Goal: Task Accomplishment & Management: Complete application form

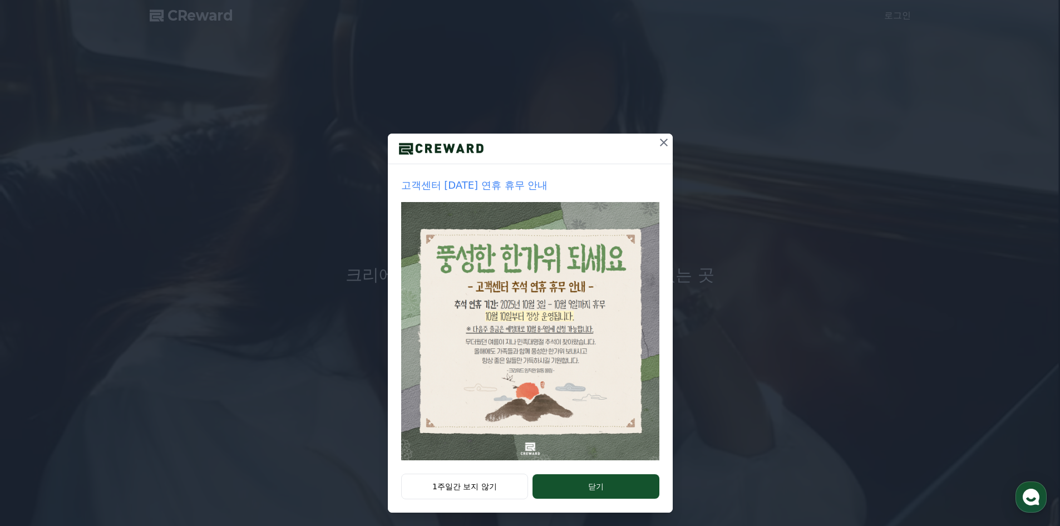
click at [665, 147] on icon at bounding box center [663, 142] width 13 height 13
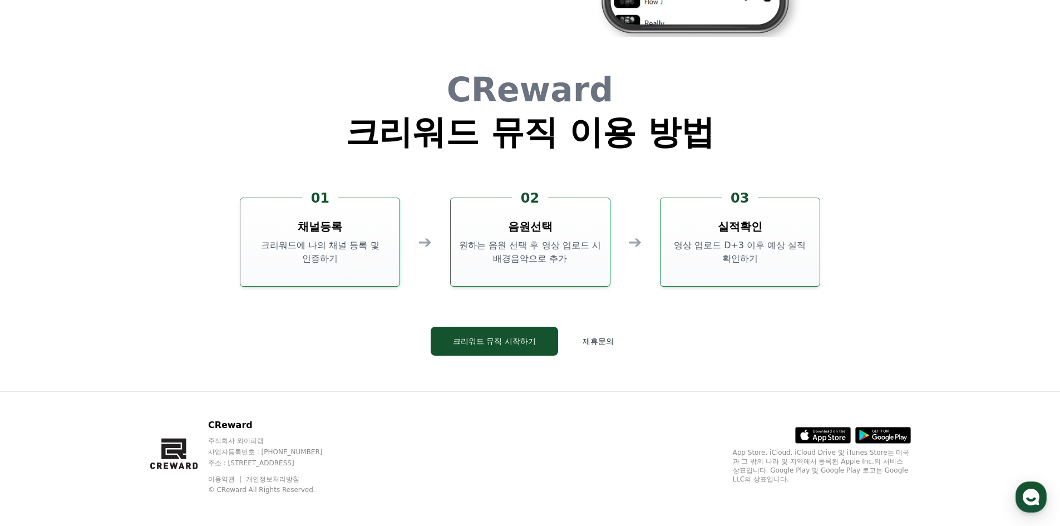
scroll to position [3014, 0]
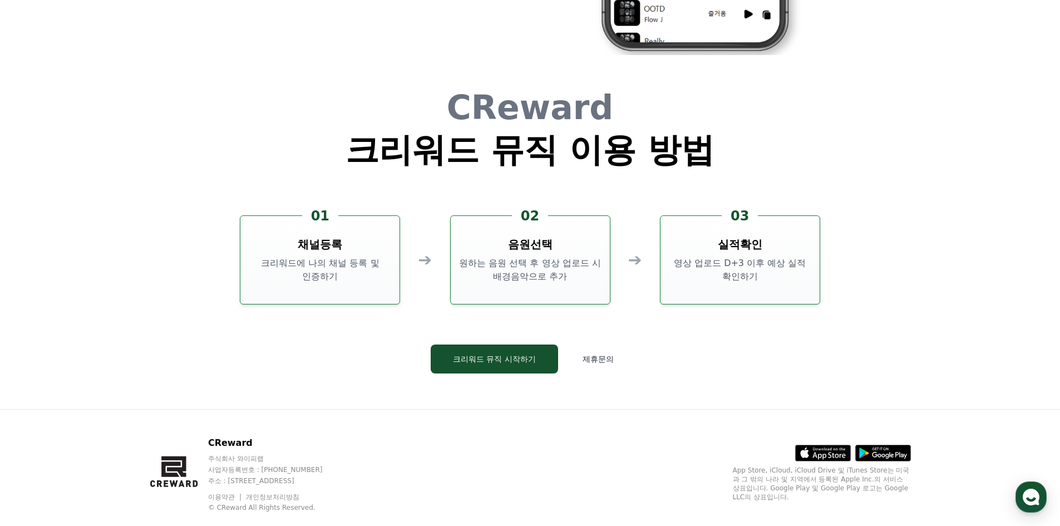
drag, startPoint x: 734, startPoint y: 332, endPoint x: 706, endPoint y: 91, distance: 242.6
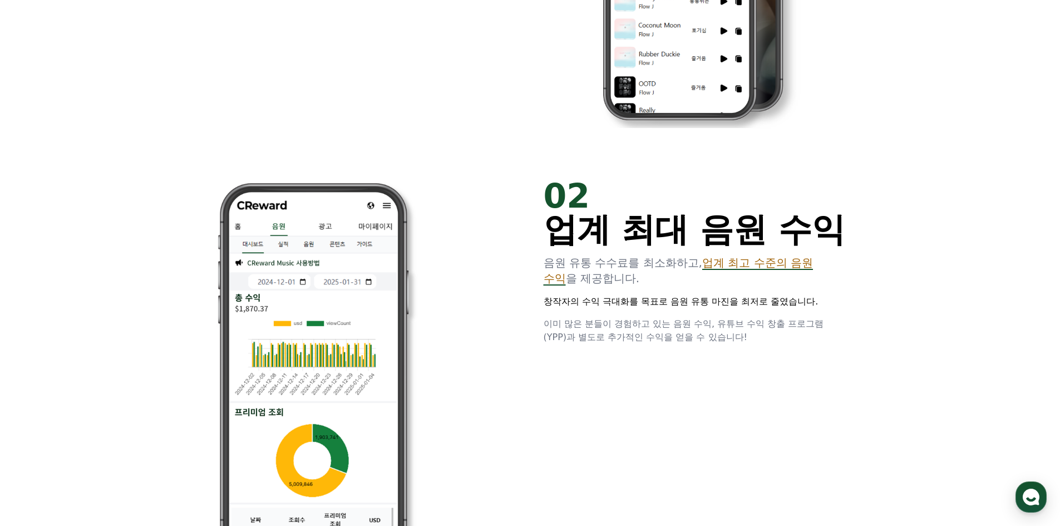
drag, startPoint x: 706, startPoint y: 91, endPoint x: 681, endPoint y: -7, distance: 101.1
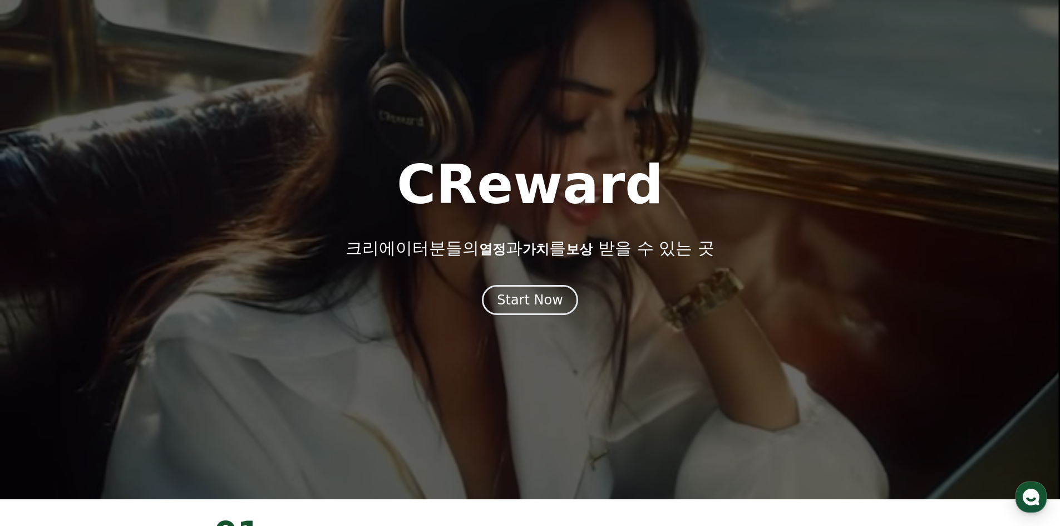
scroll to position [0, 0]
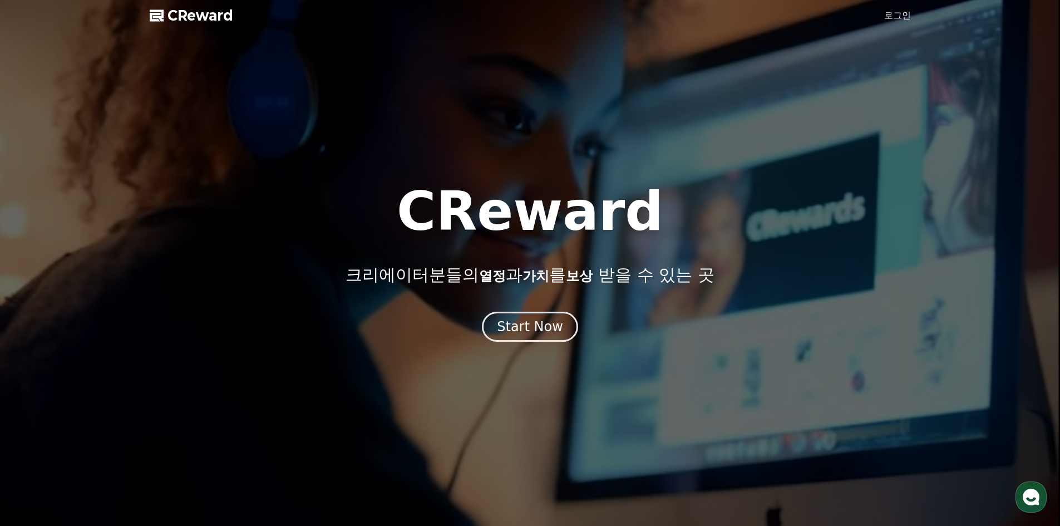
click at [886, 18] on link "로그인" at bounding box center [897, 15] width 27 height 13
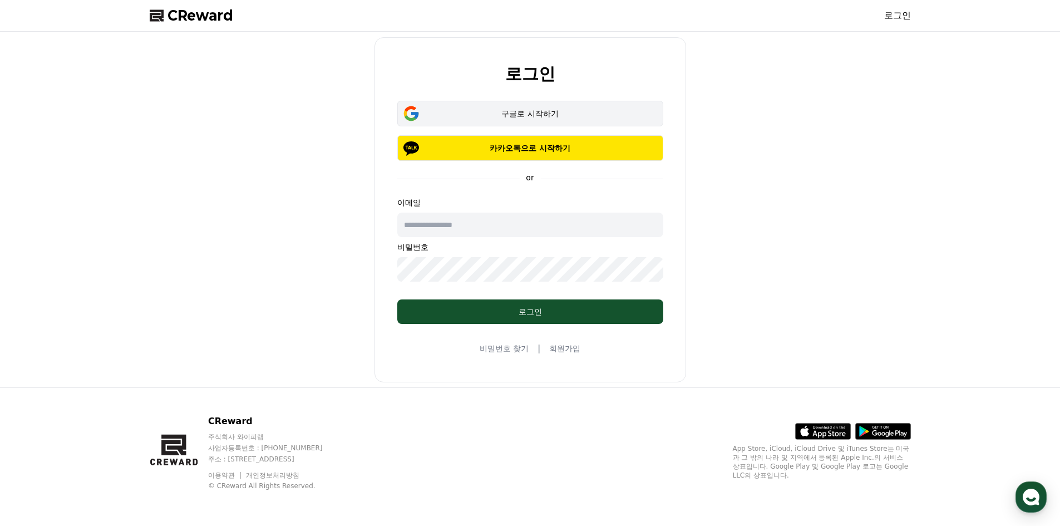
click at [565, 118] on div "구글로 시작하기" at bounding box center [530, 113] width 234 height 11
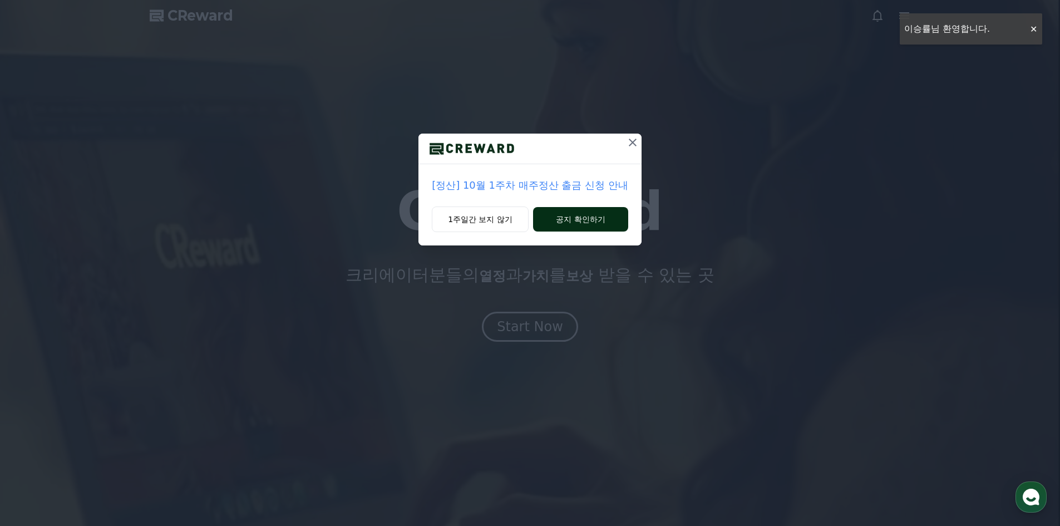
click at [557, 213] on button "공지 확인하기" at bounding box center [580, 219] width 95 height 24
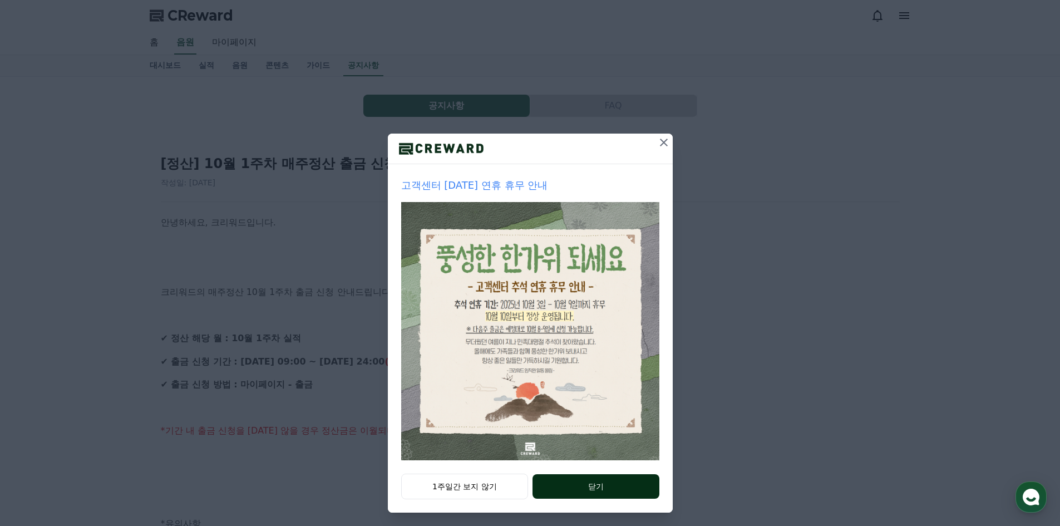
click at [553, 488] on button "닫기" at bounding box center [595, 486] width 126 height 24
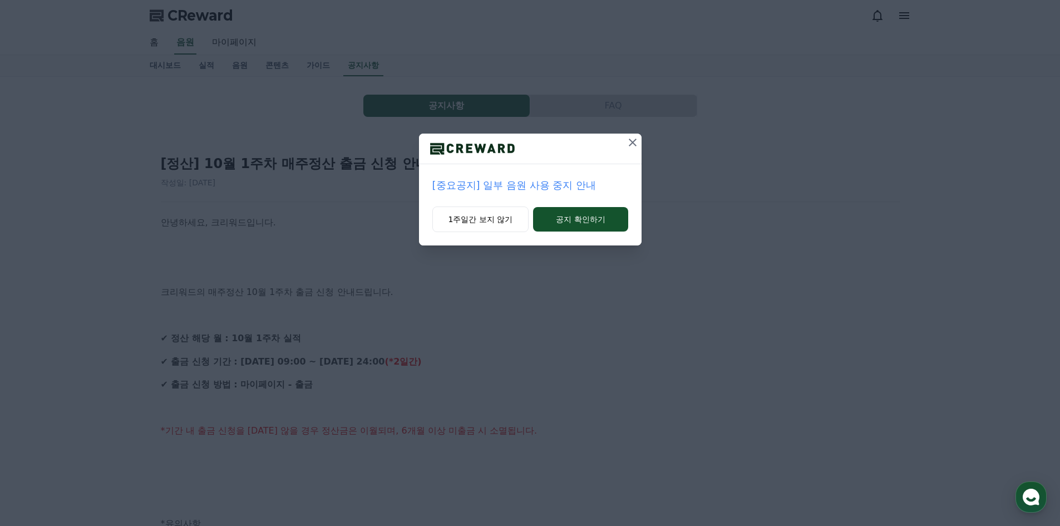
click at [552, 188] on p "[중요공지] 일부 음원 사용 중지 안내" at bounding box center [530, 185] width 196 height 16
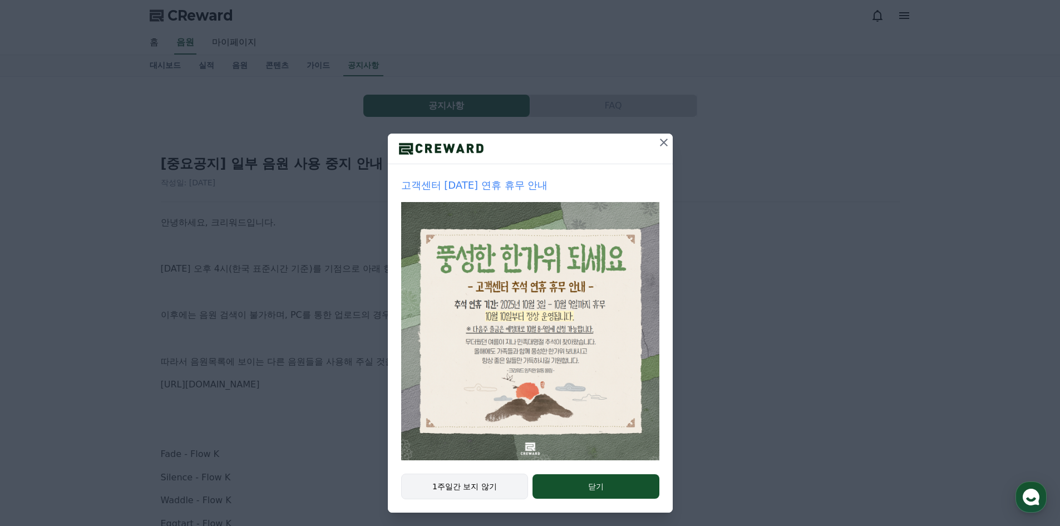
click at [502, 495] on button "1주일간 보지 않기" at bounding box center [464, 486] width 127 height 26
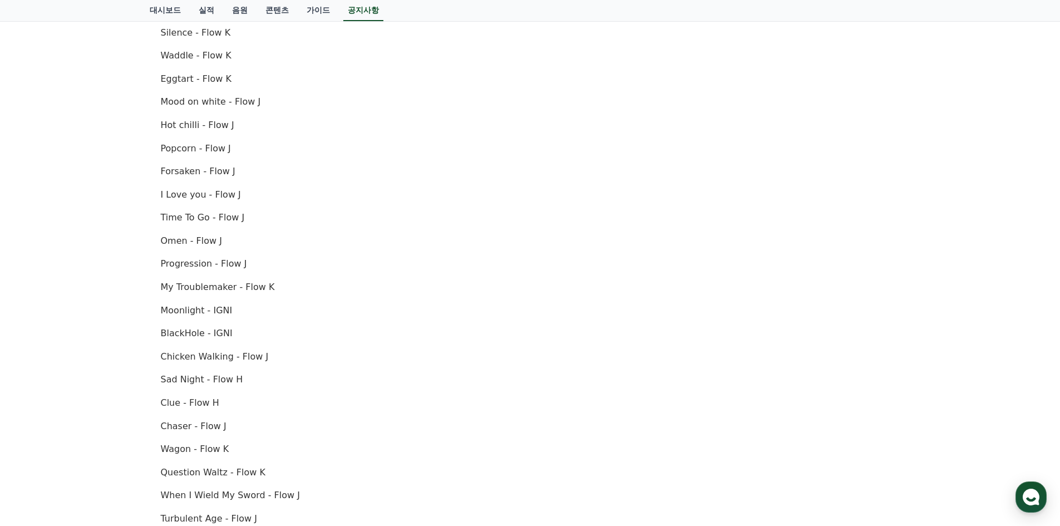
scroll to position [752, 0]
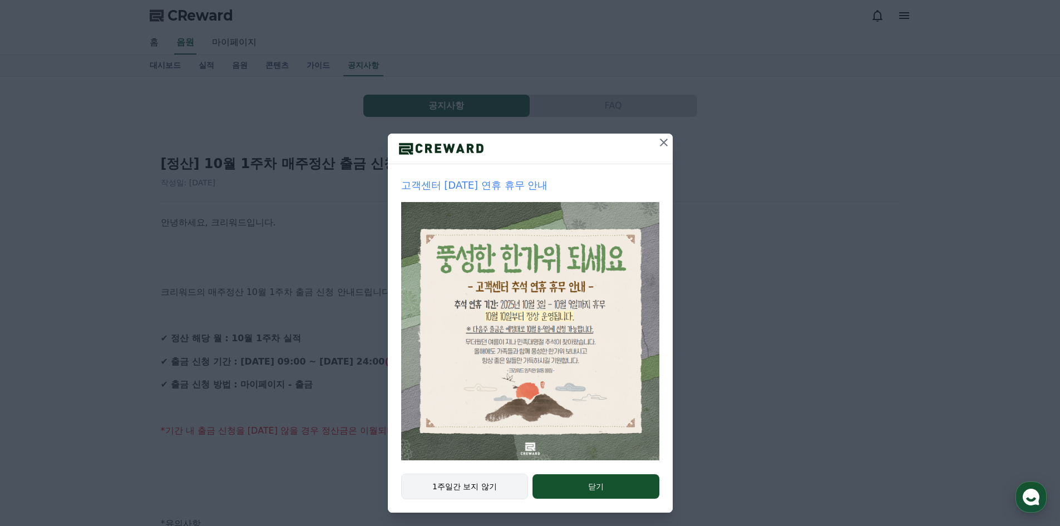
click at [486, 502] on div "1주일간 보지 않기 닫기" at bounding box center [530, 492] width 285 height 39
click at [488, 493] on button "1주일간 보지 않기" at bounding box center [464, 486] width 127 height 26
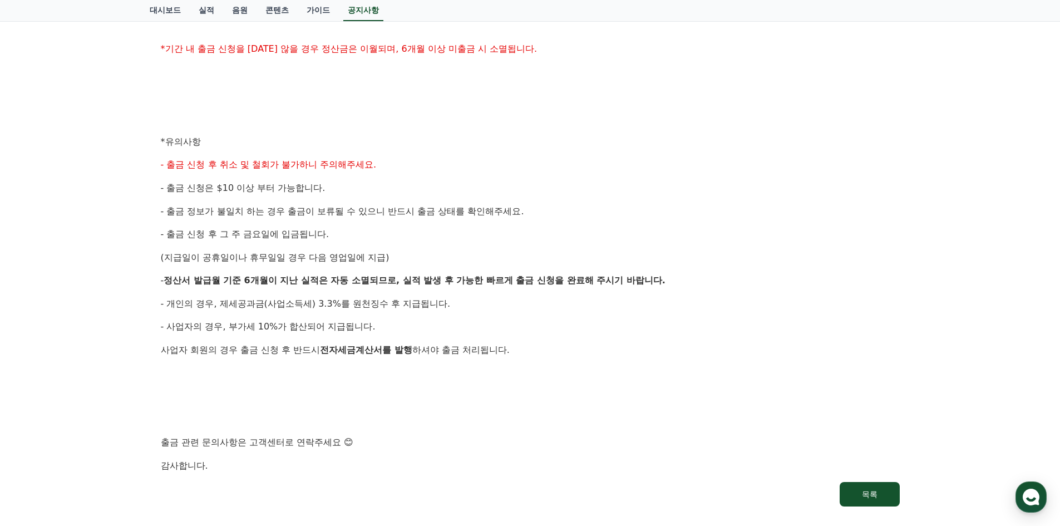
scroll to position [389, 0]
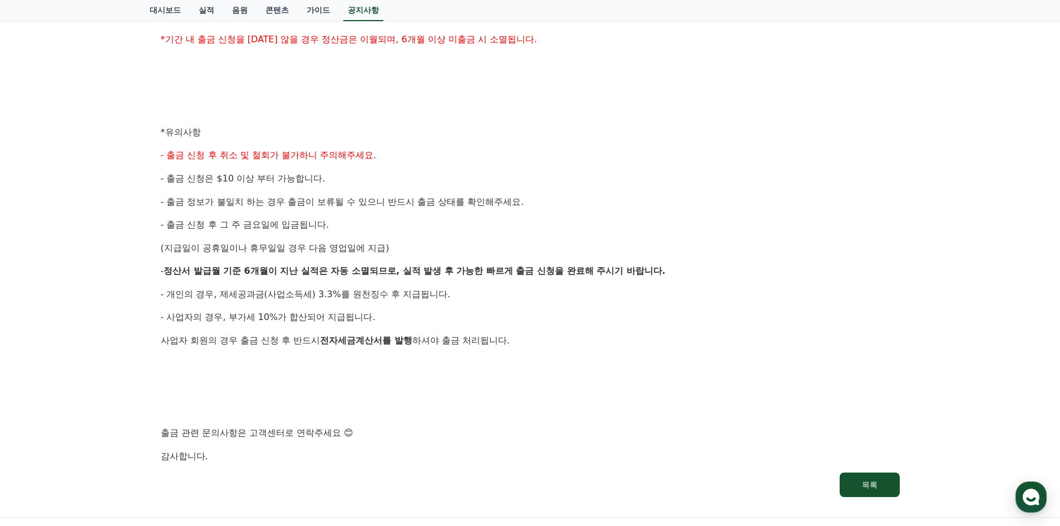
drag, startPoint x: 496, startPoint y: 353, endPoint x: 498, endPoint y: 363, distance: 10.3
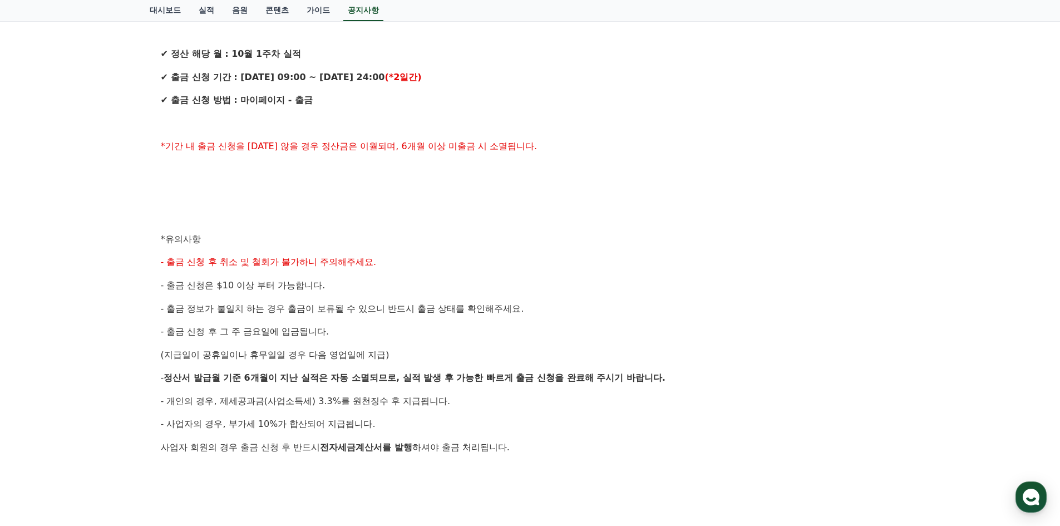
scroll to position [0, 0]
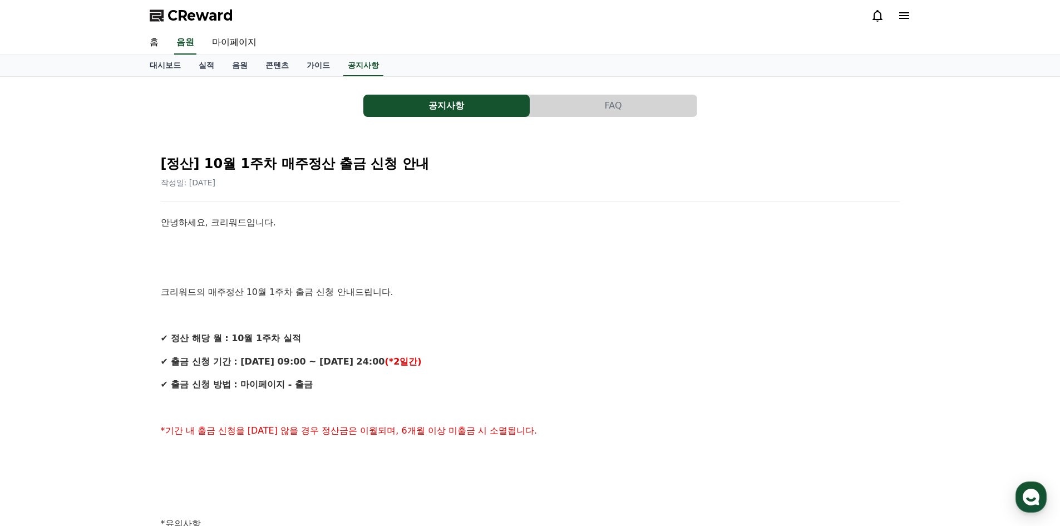
drag, startPoint x: 526, startPoint y: 380, endPoint x: 524, endPoint y: 288, distance: 91.8
drag, startPoint x: 531, startPoint y: 336, endPoint x: 480, endPoint y: 90, distance: 251.7
click at [193, 22] on span "CReward" at bounding box center [200, 16] width 66 height 18
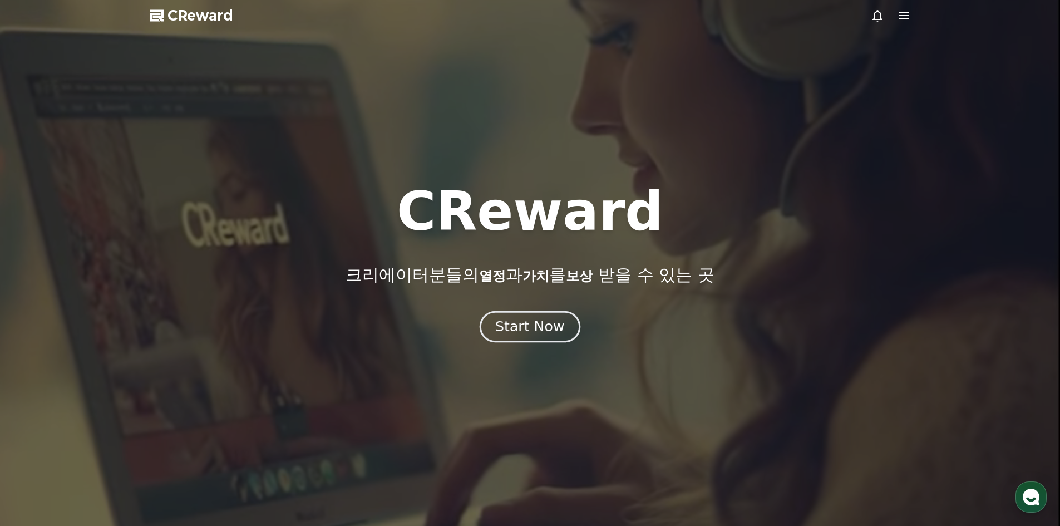
click at [522, 316] on button "Start Now" at bounding box center [530, 326] width 101 height 32
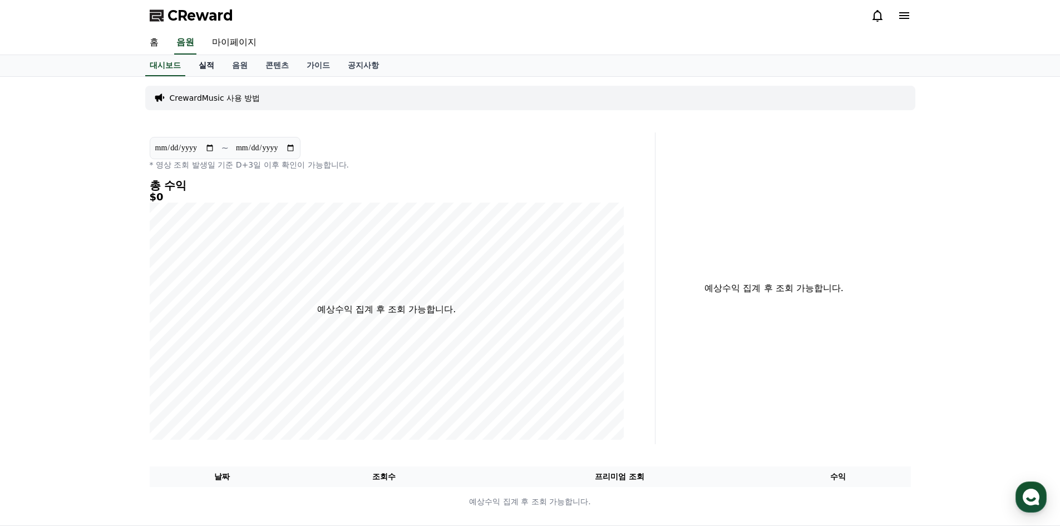
click at [208, 64] on link "실적" at bounding box center [206, 65] width 33 height 21
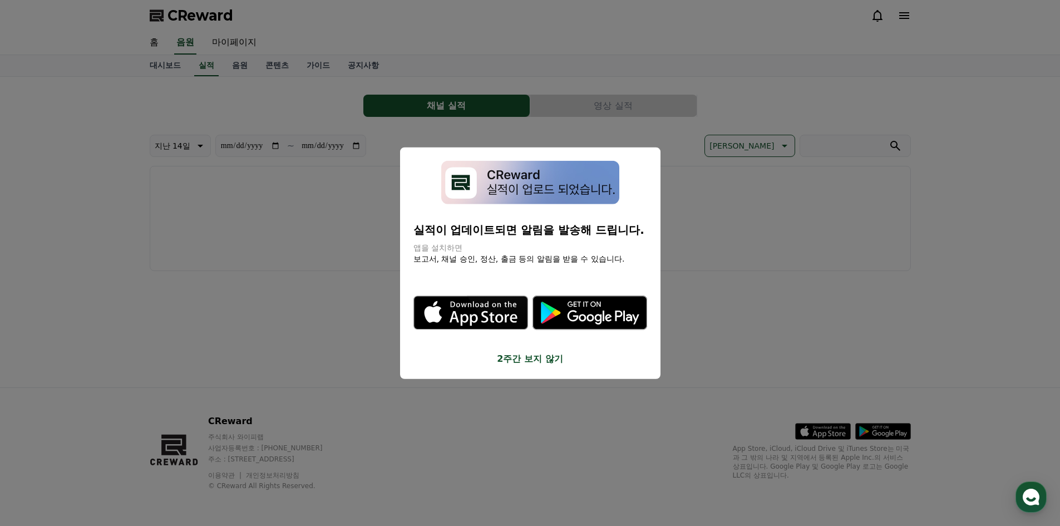
click at [545, 353] on button "2주간 보지 않기" at bounding box center [530, 358] width 234 height 13
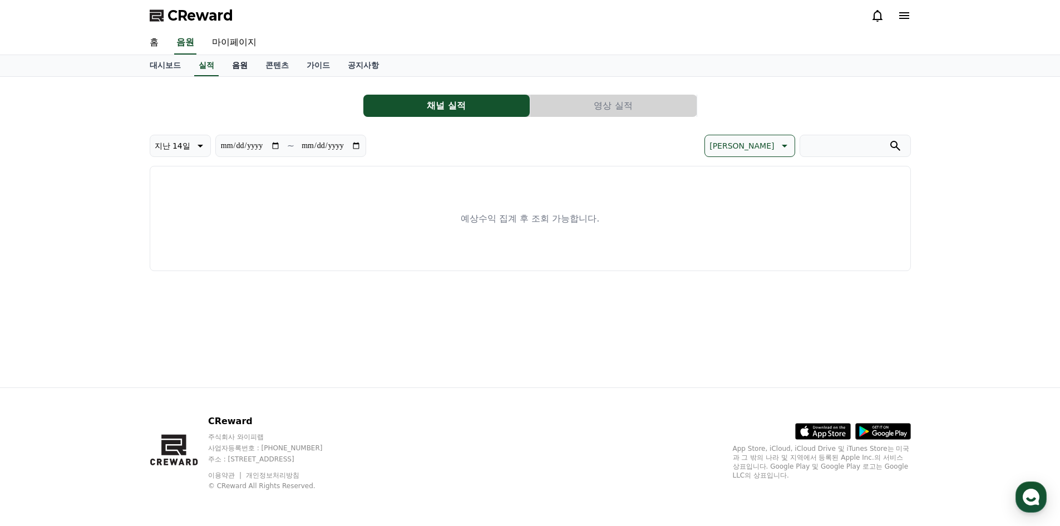
click at [249, 66] on link "음원" at bounding box center [239, 65] width 33 height 21
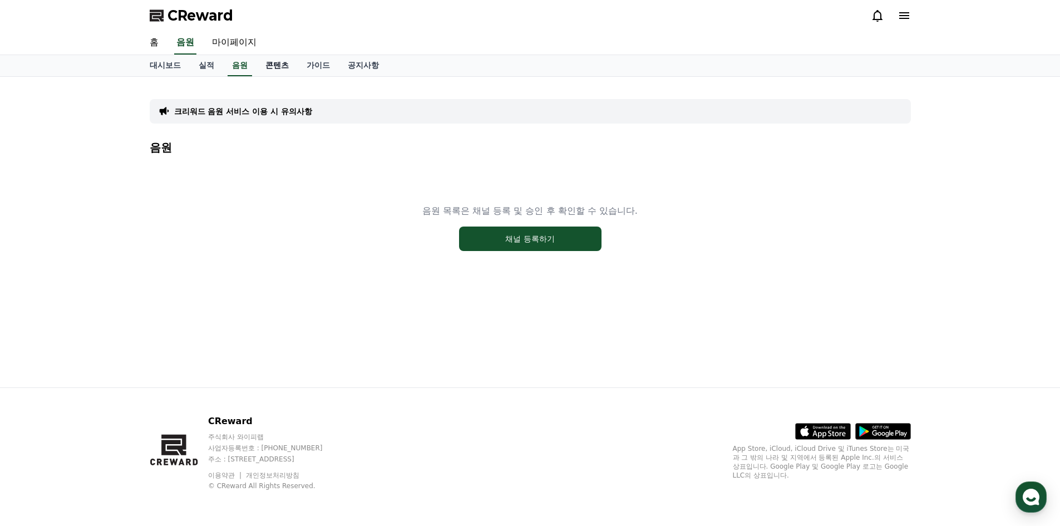
click at [272, 66] on link "콘텐츠" at bounding box center [276, 65] width 41 height 21
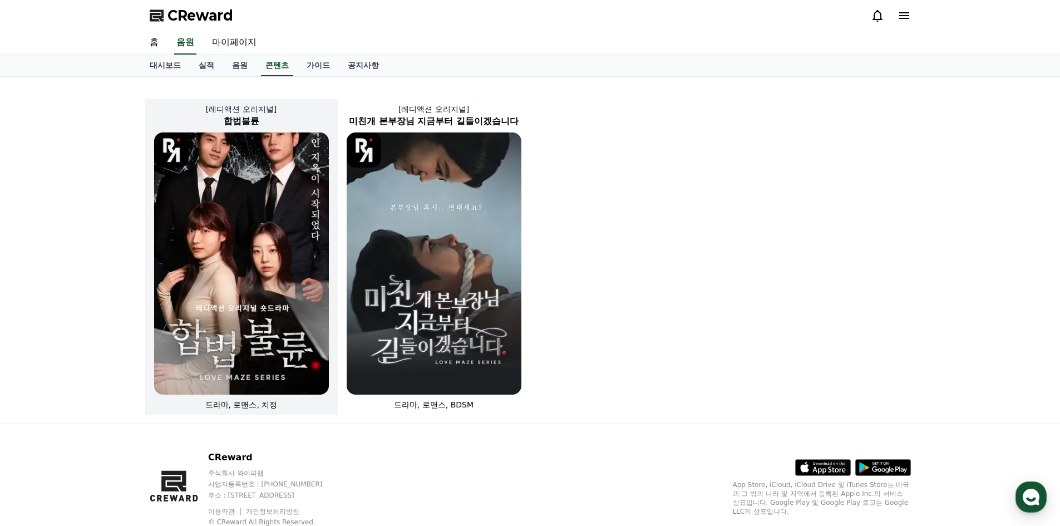
click at [264, 176] on img at bounding box center [241, 263] width 175 height 262
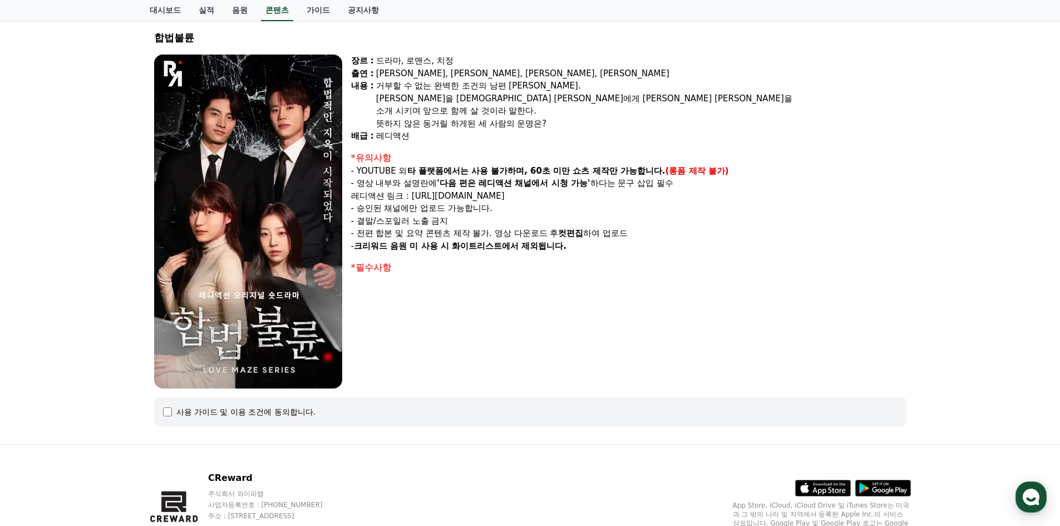
scroll to position [10, 0]
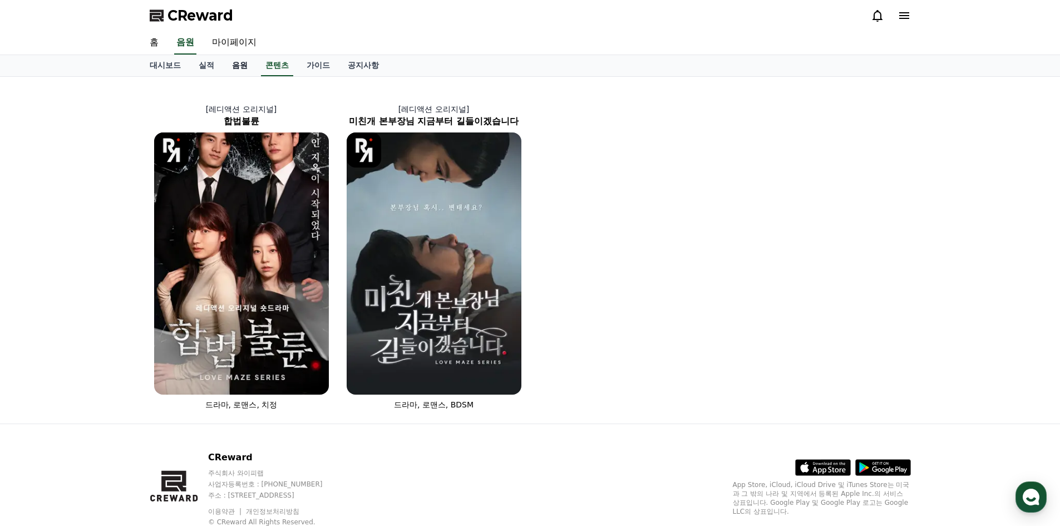
click at [245, 68] on link "음원" at bounding box center [239, 65] width 33 height 21
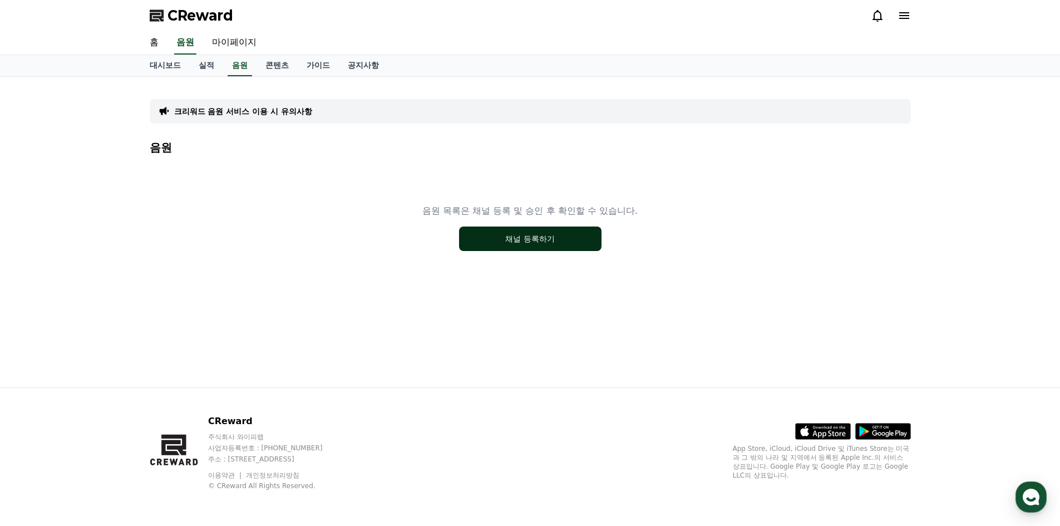
click at [560, 245] on button "채널 등록하기" at bounding box center [530, 238] width 142 height 24
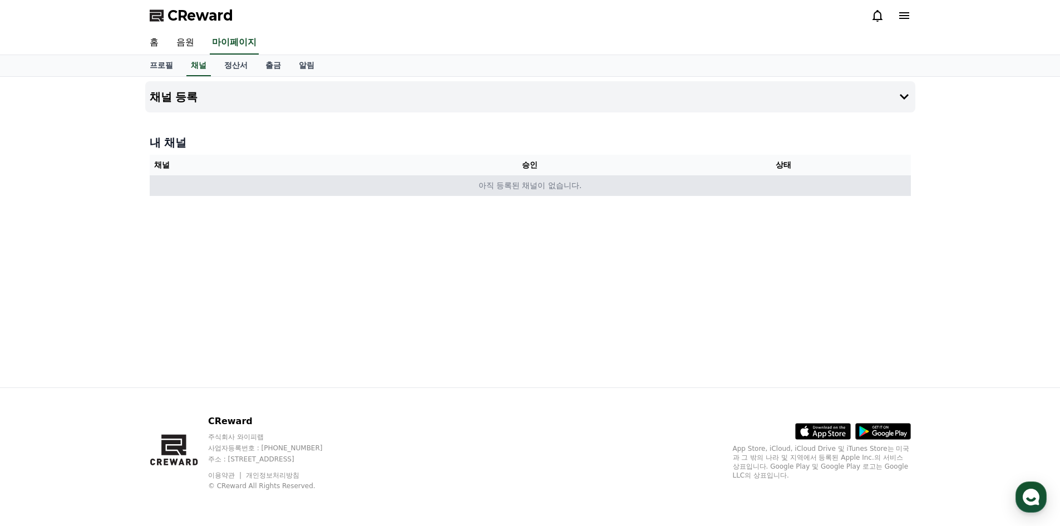
click at [451, 187] on td "아직 등록된 채널이 없습니다." at bounding box center [530, 185] width 761 height 21
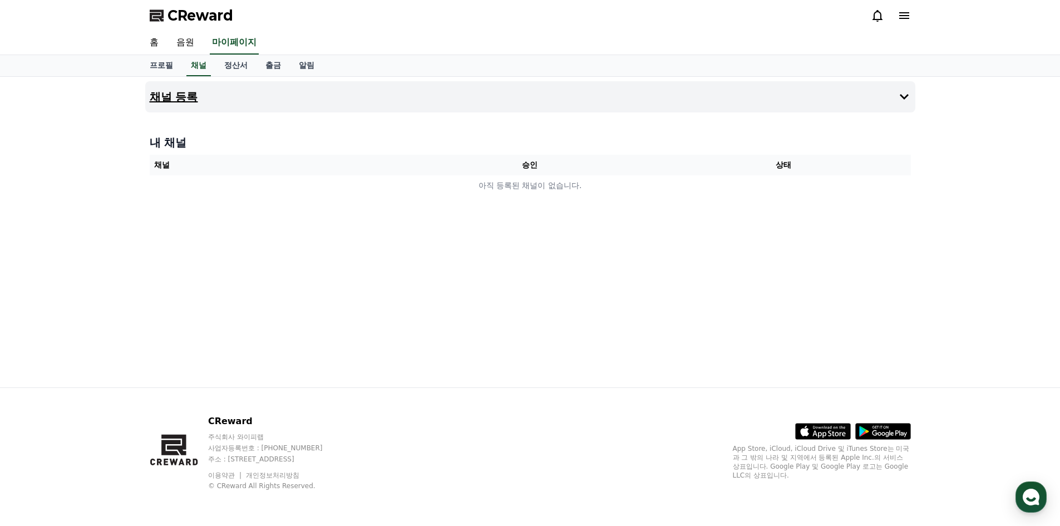
click at [328, 84] on button "채널 등록" at bounding box center [530, 96] width 770 height 31
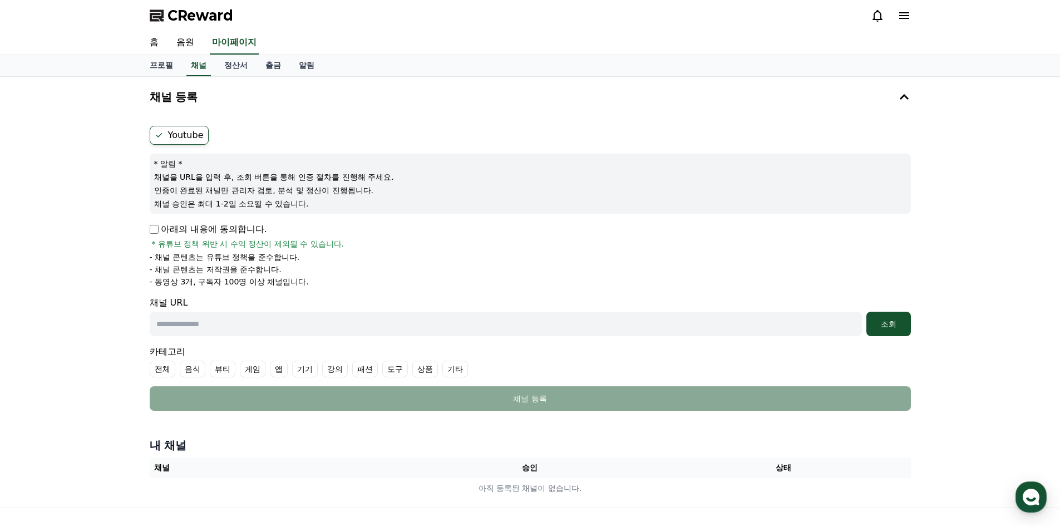
click at [422, 326] on input "text" at bounding box center [506, 324] width 712 height 24
paste input "**********"
type input "**********"
click at [889, 328] on div "조회" at bounding box center [889, 323] width 36 height 11
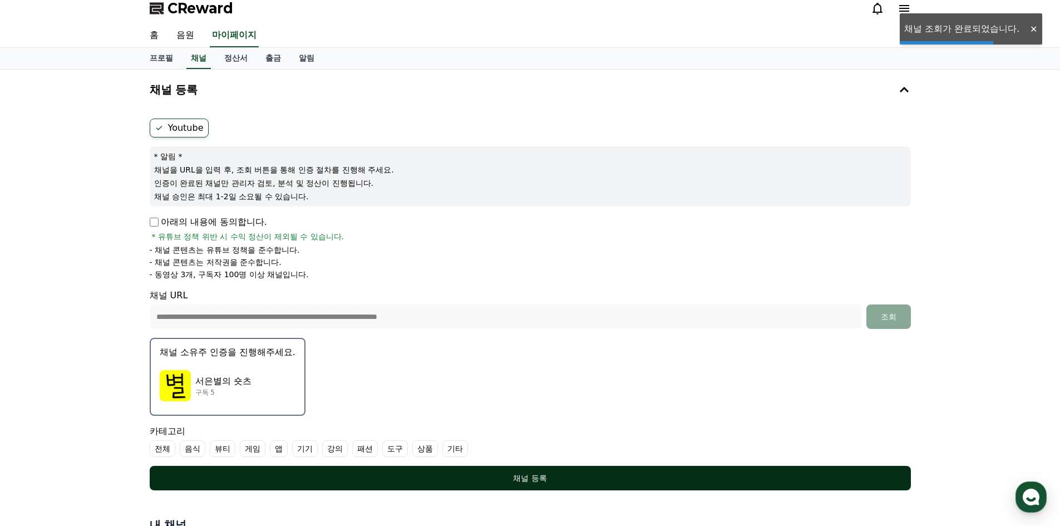
scroll to position [111, 0]
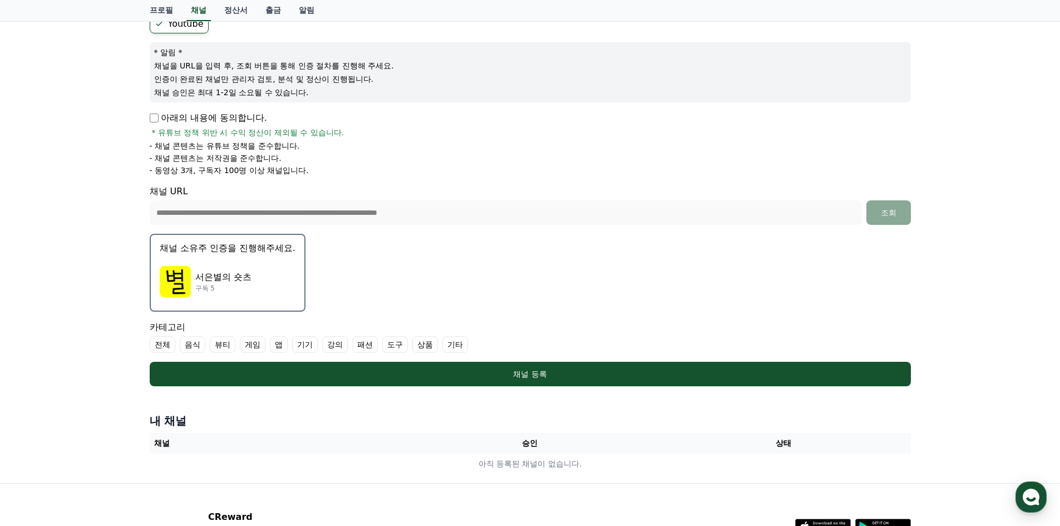
click at [231, 276] on p "서은별의 숏츠" at bounding box center [223, 276] width 56 height 13
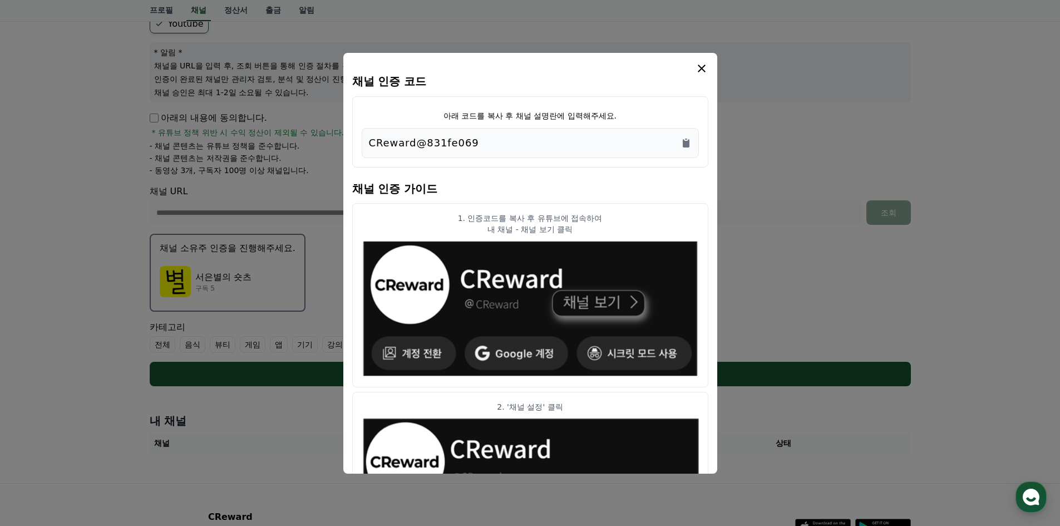
click at [679, 140] on div "CReward@831fe069" at bounding box center [530, 143] width 323 height 16
click at [690, 142] on icon "Copy to clipboard" at bounding box center [685, 142] width 11 height 11
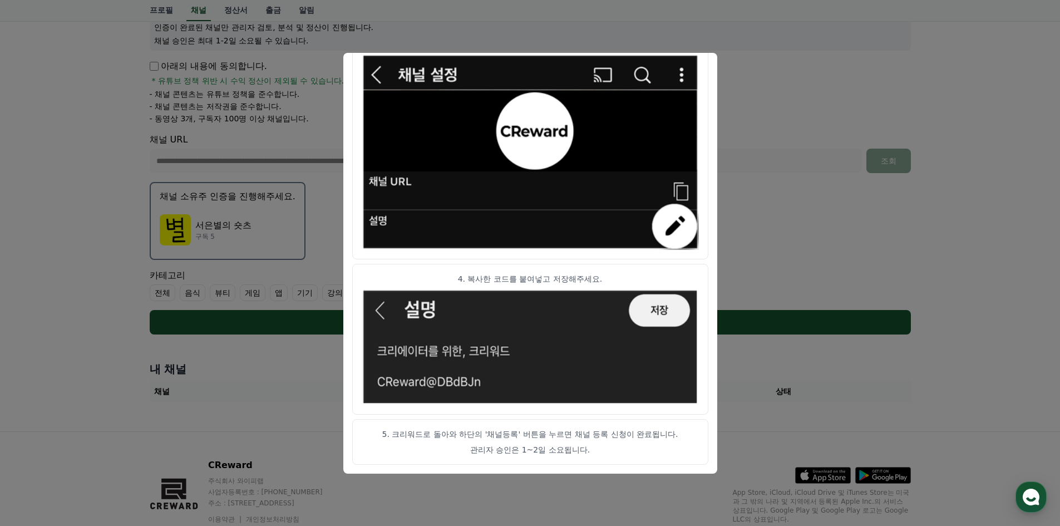
scroll to position [207, 0]
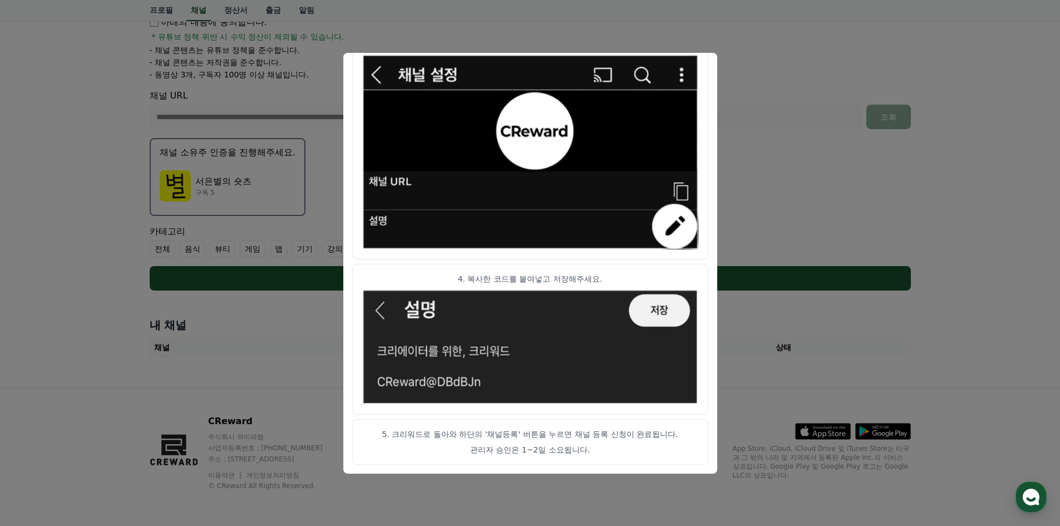
click at [742, 143] on button "close modal" at bounding box center [530, 263] width 1060 height 526
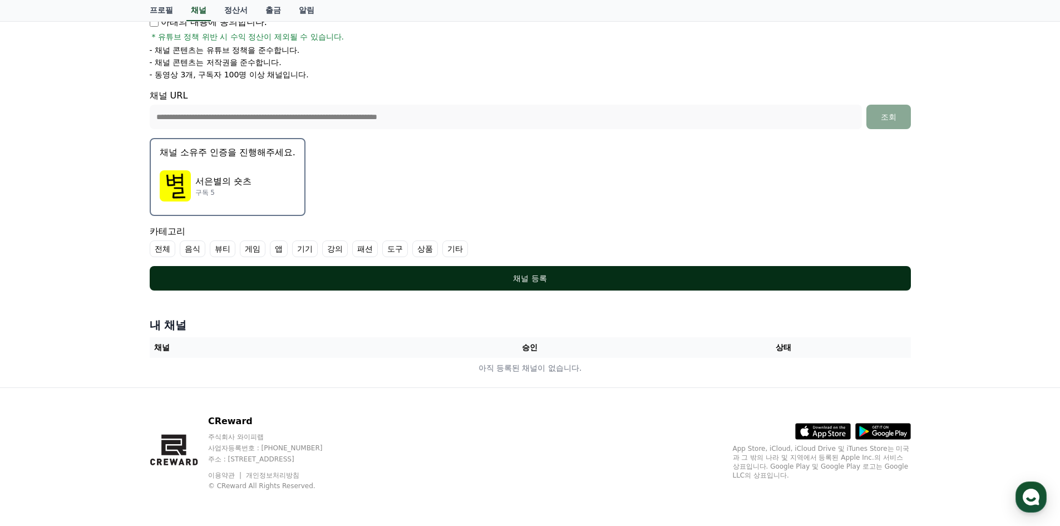
click at [603, 272] on button "채널 등록" at bounding box center [530, 278] width 761 height 24
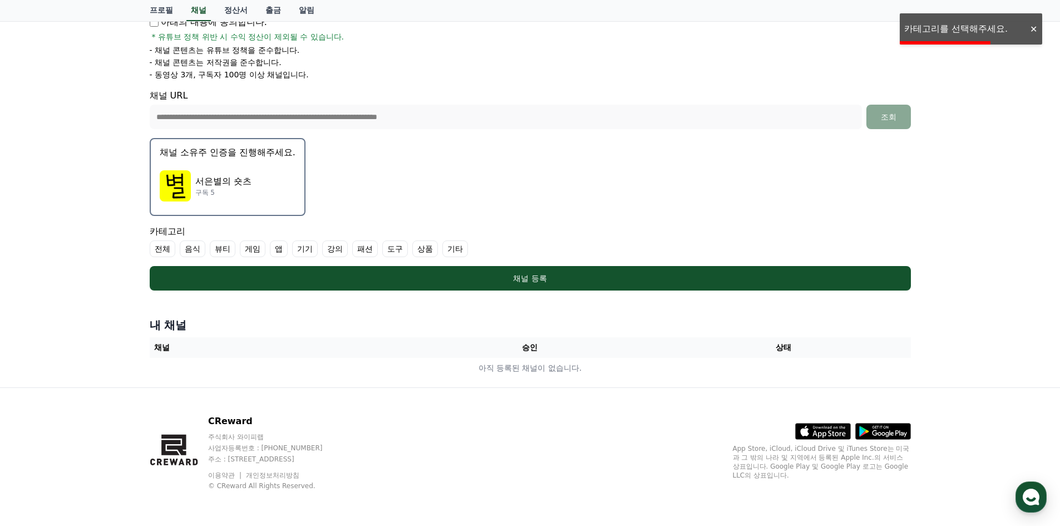
click at [167, 246] on label "전체" at bounding box center [163, 248] width 26 height 17
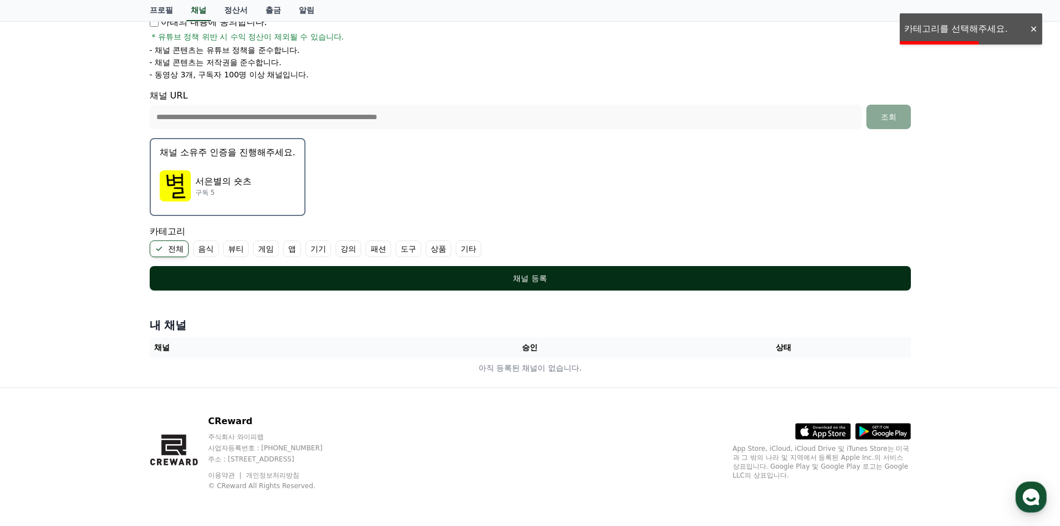
click at [362, 271] on button "채널 등록" at bounding box center [530, 278] width 761 height 24
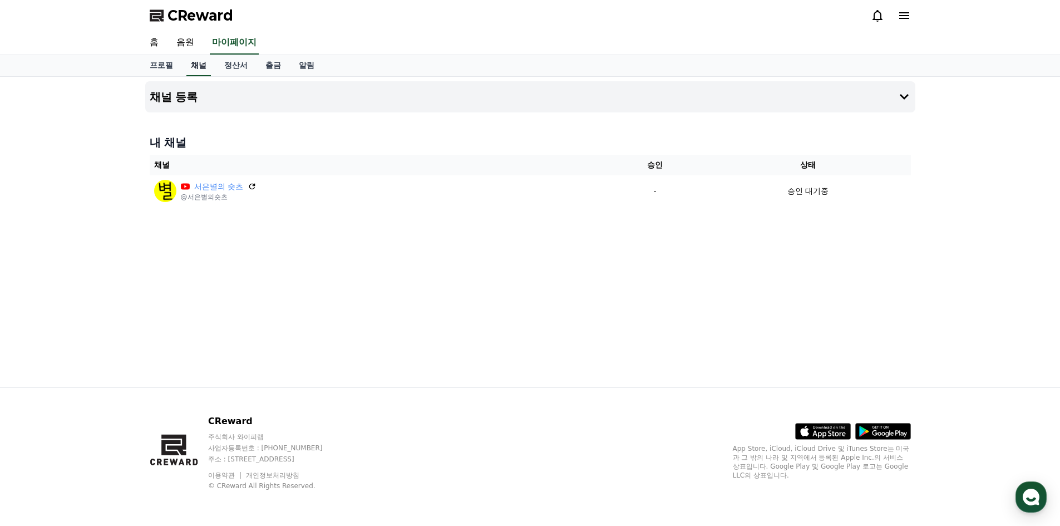
click at [201, 61] on link "채널" at bounding box center [198, 65] width 24 height 21
click at [217, 92] on button "채널 등록" at bounding box center [530, 96] width 770 height 31
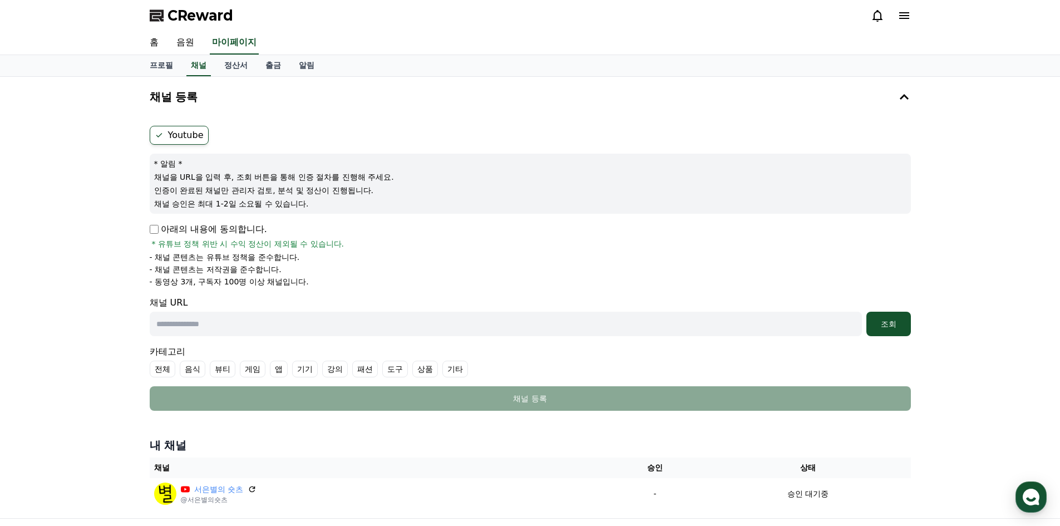
click at [158, 224] on p "아래의 내용에 동의합니다." at bounding box center [208, 229] width 117 height 13
click at [216, 330] on input "text" at bounding box center [506, 324] width 712 height 24
paste input "**********"
type input "**********"
click at [166, 370] on label "전체" at bounding box center [163, 369] width 26 height 17
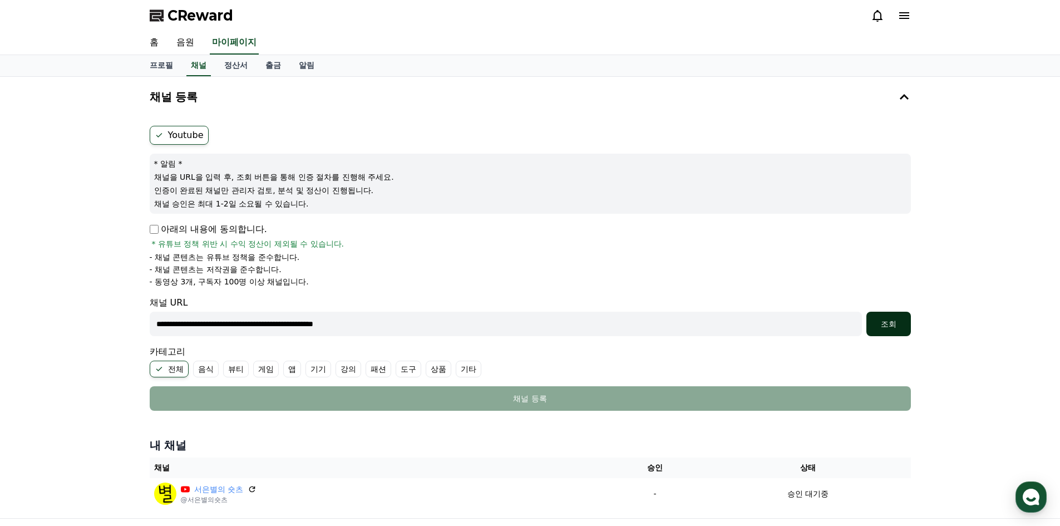
click at [889, 333] on button "조회" at bounding box center [888, 324] width 45 height 24
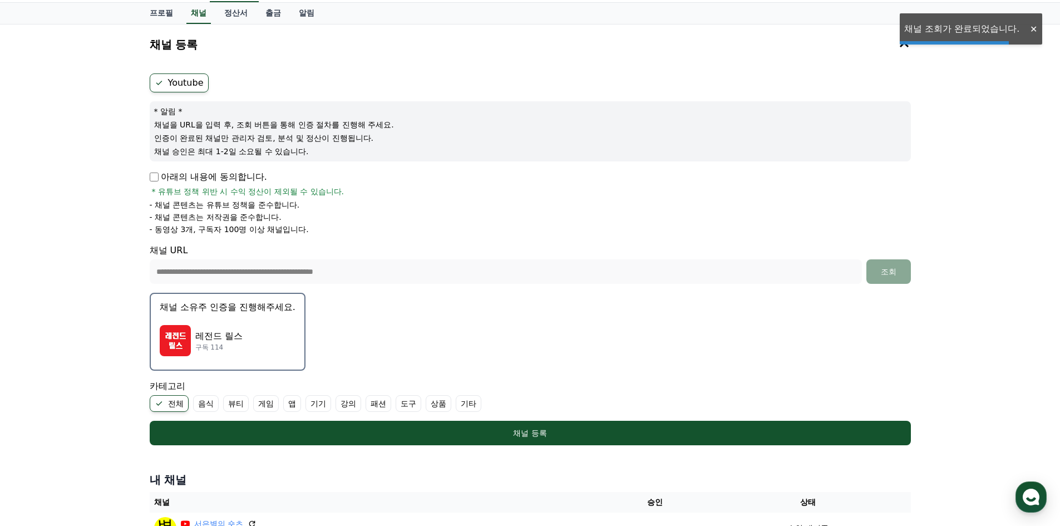
scroll to position [111, 0]
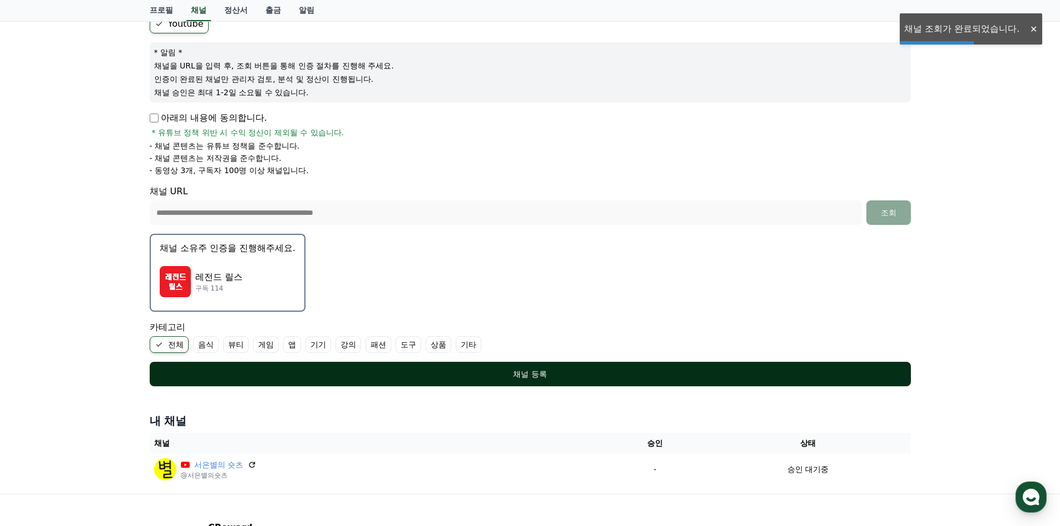
click at [488, 373] on div "채널 등록" at bounding box center [530, 373] width 717 height 11
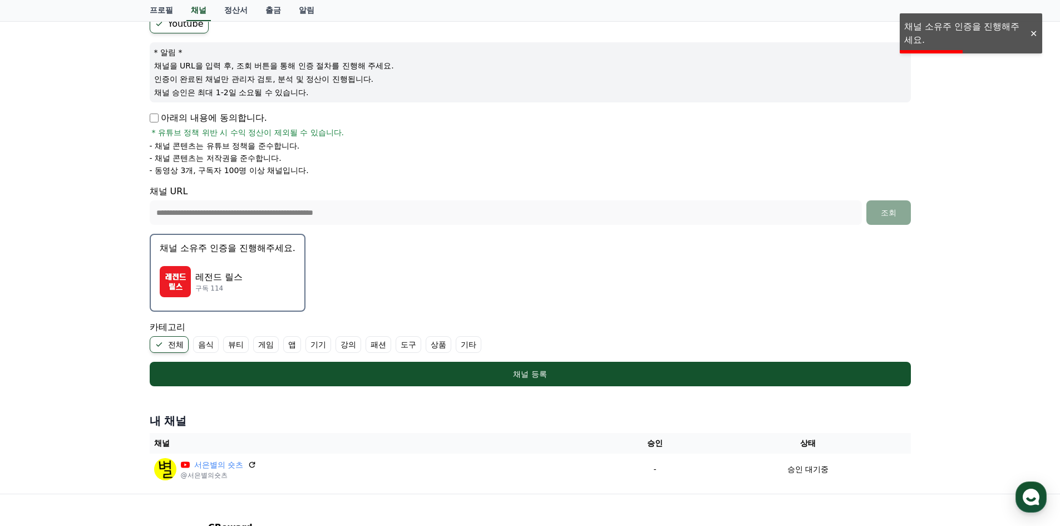
drag, startPoint x: 881, startPoint y: 238, endPoint x: 882, endPoint y: 233, distance: 5.8
click at [881, 236] on form "**********" at bounding box center [530, 200] width 761 height 372
click at [204, 280] on p "레전드 릴스" at bounding box center [218, 276] width 47 height 13
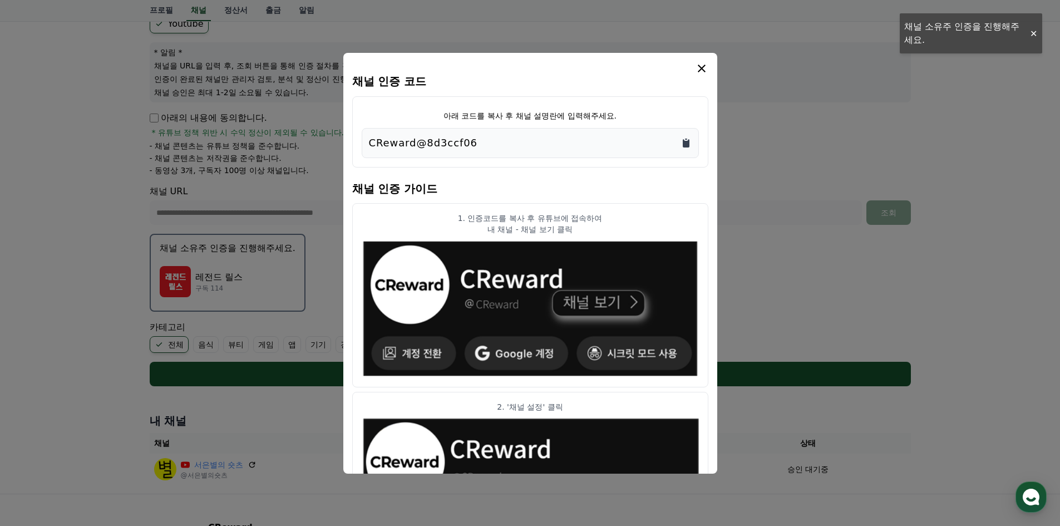
click at [689, 142] on icon "Copy to clipboard" at bounding box center [686, 143] width 7 height 8
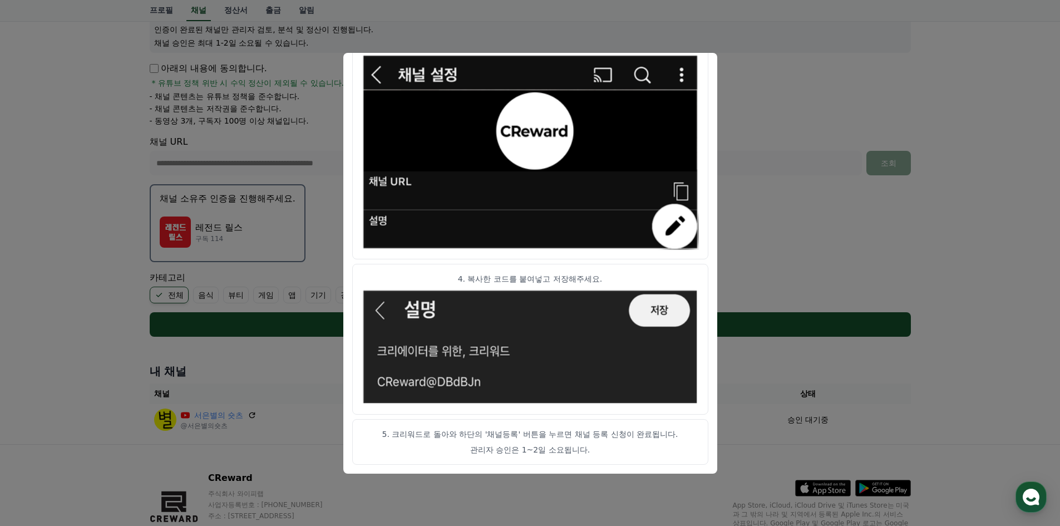
scroll to position [218, 0]
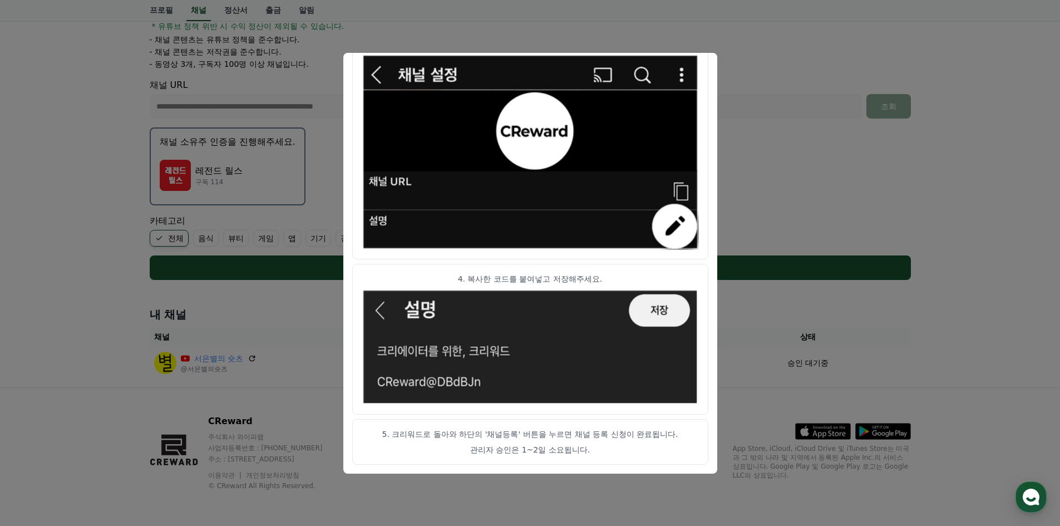
click at [763, 47] on button "close modal" at bounding box center [530, 263] width 1060 height 526
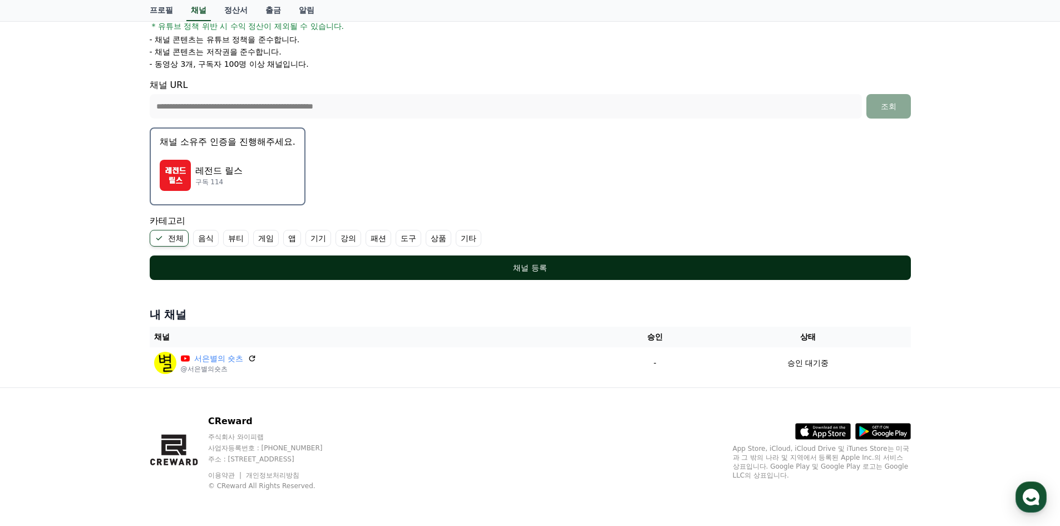
click at [653, 267] on div "채널 등록" at bounding box center [530, 267] width 717 height 11
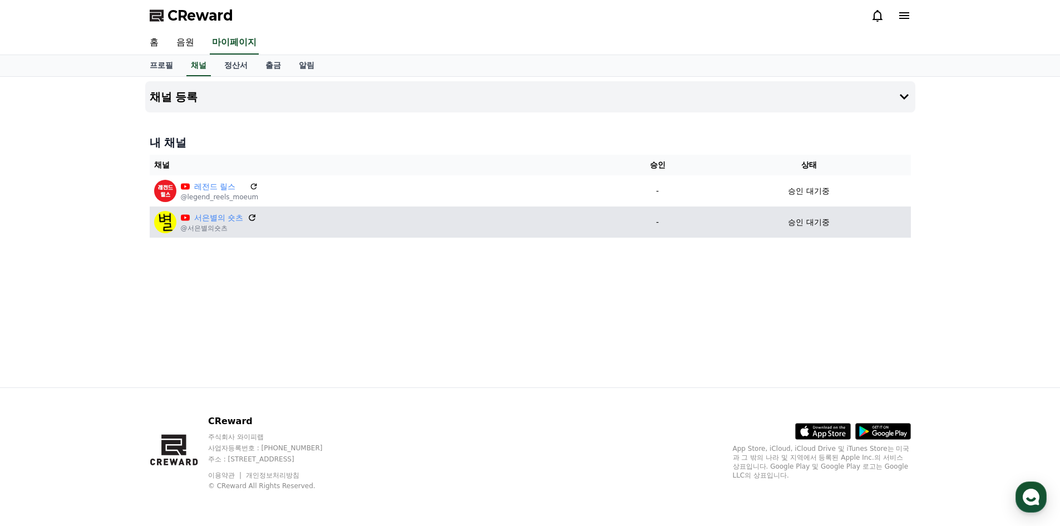
click at [255, 220] on icon at bounding box center [252, 218] width 10 height 10
